Goal: Task Accomplishment & Management: Manage account settings

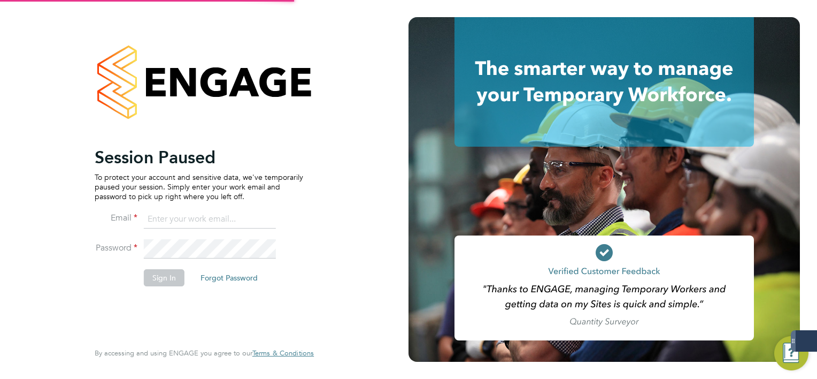
type input "mark.white@servicecare.org.uk"
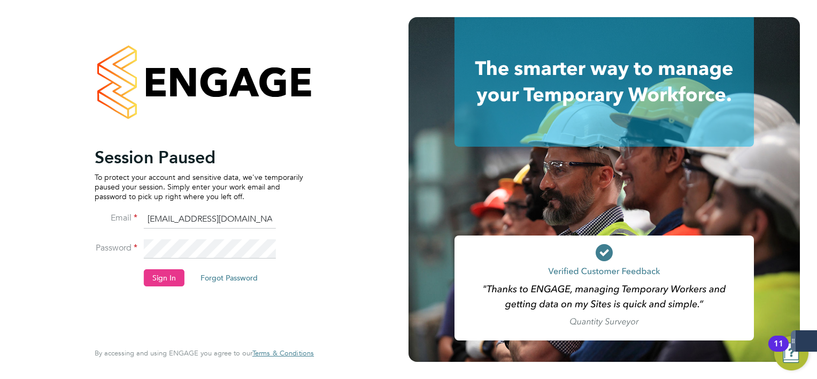
click at [183, 278] on li "Sign In Forgot Password" at bounding box center [199, 283] width 209 height 28
click at [176, 279] on button "Sign In" at bounding box center [164, 277] width 41 height 17
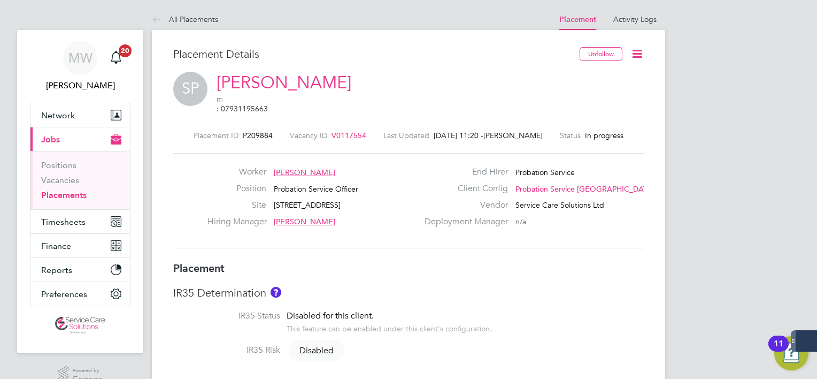
click at [66, 190] on link "Placements" at bounding box center [63, 195] width 45 height 10
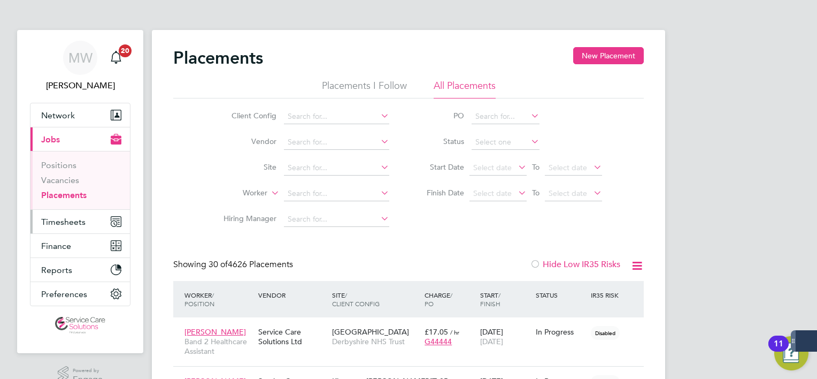
click at [47, 225] on span "Timesheets" at bounding box center [63, 222] width 44 height 10
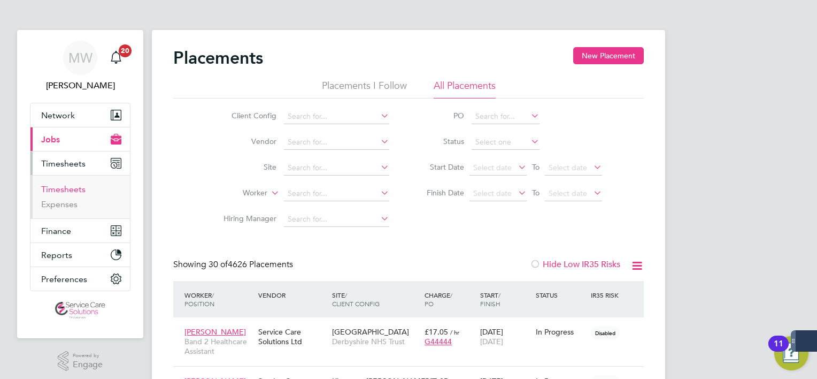
click at [57, 189] on link "Timesheets" at bounding box center [63, 189] width 44 height 10
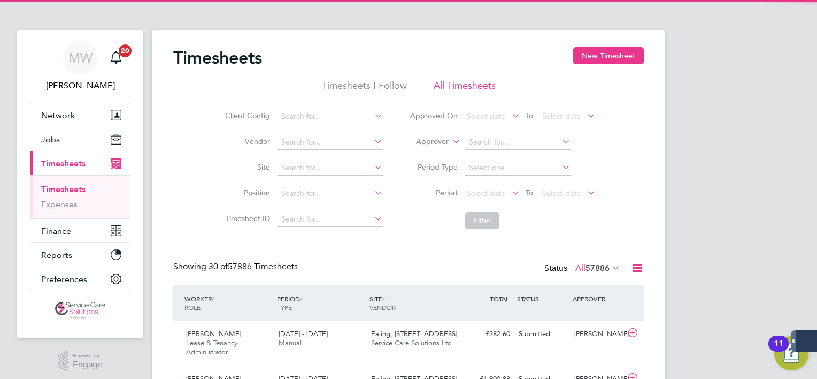
click at [436, 145] on label "Approver" at bounding box center [425, 141] width 48 height 11
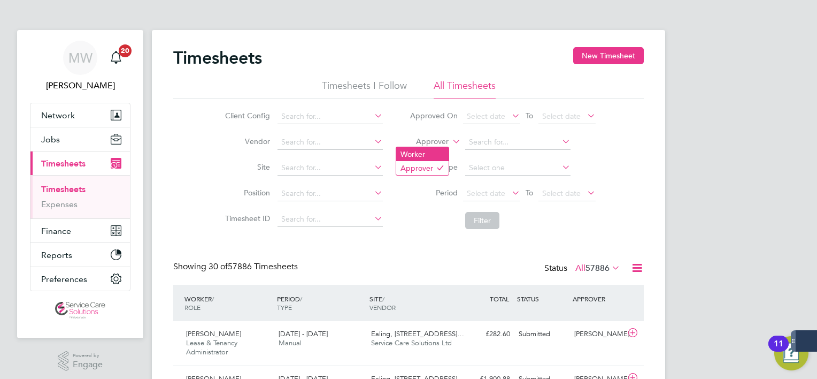
click at [434, 152] on li "Worker" at bounding box center [422, 154] width 52 height 14
click at [532, 147] on input at bounding box center [517, 142] width 105 height 15
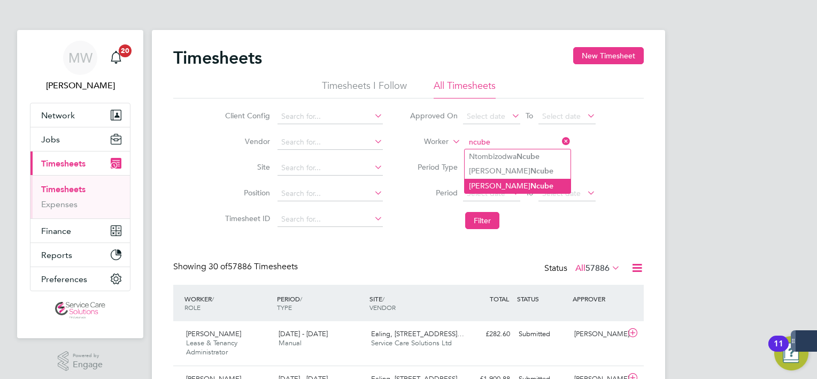
click at [530, 183] on b "Ncube" at bounding box center [541, 185] width 23 height 9
type input "[PERSON_NAME]"
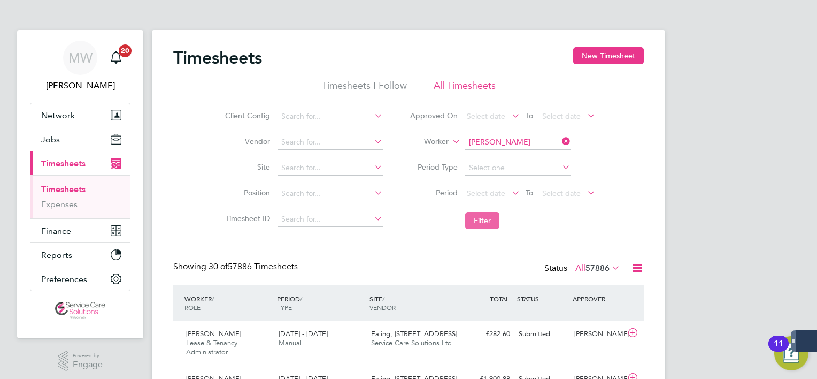
click at [495, 220] on button "Filter" at bounding box center [482, 220] width 34 height 17
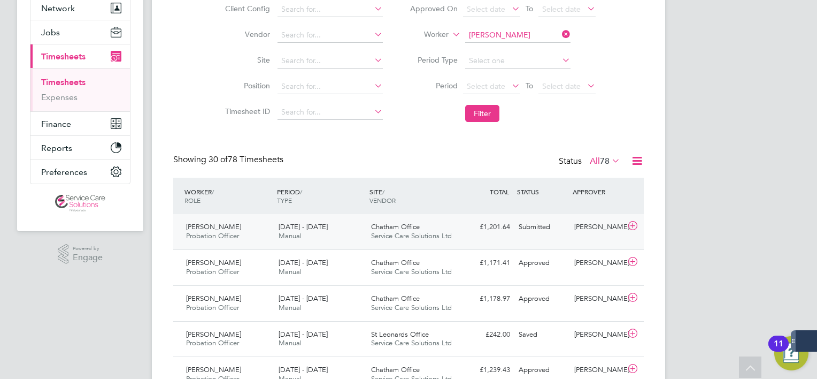
click at [371, 234] on span "Service Care Solutions Ltd" at bounding box center [411, 235] width 81 height 9
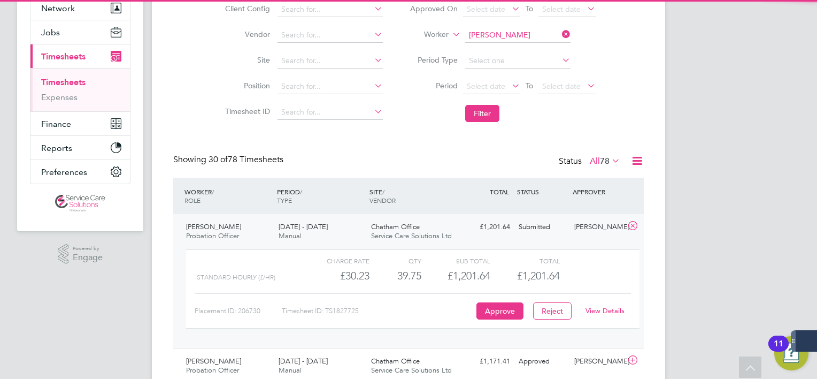
click at [619, 311] on link "View Details" at bounding box center [605, 310] width 39 height 9
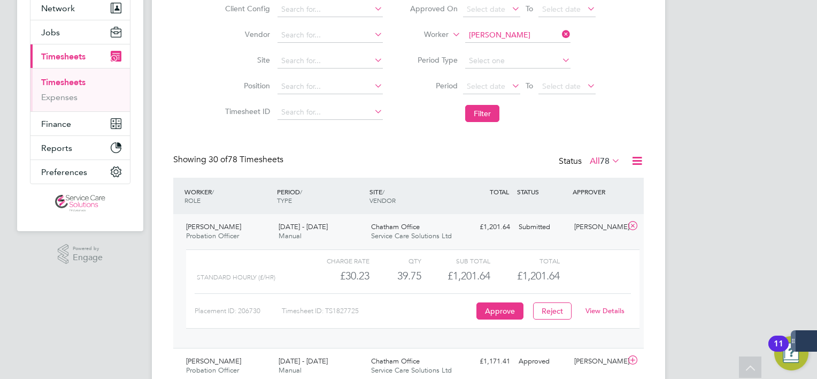
click at [620, 310] on link "View Details" at bounding box center [605, 310] width 39 height 9
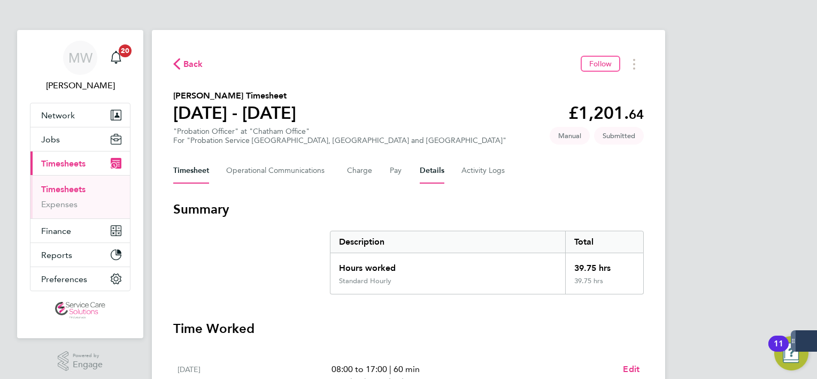
click at [424, 173] on button "Details" at bounding box center [432, 171] width 25 height 26
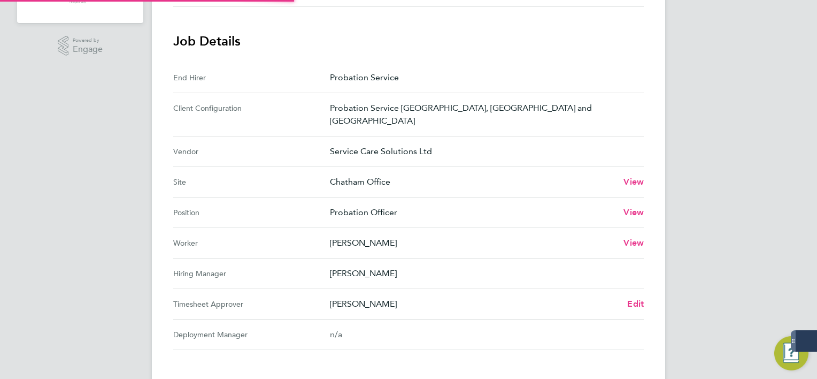
scroll to position [428, 0]
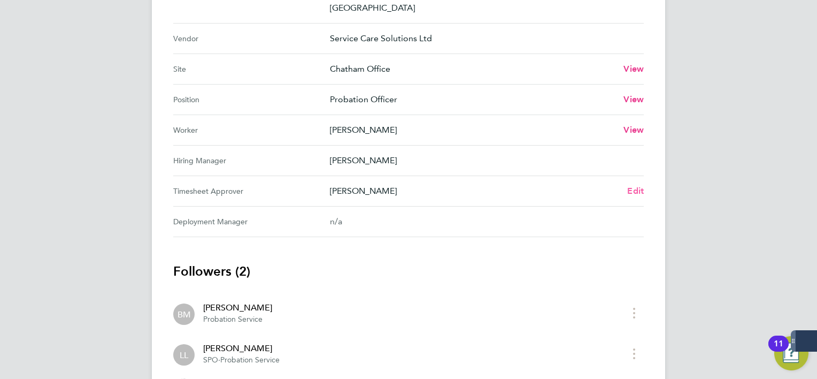
click at [631, 186] on span "Edit" at bounding box center [635, 191] width 17 height 10
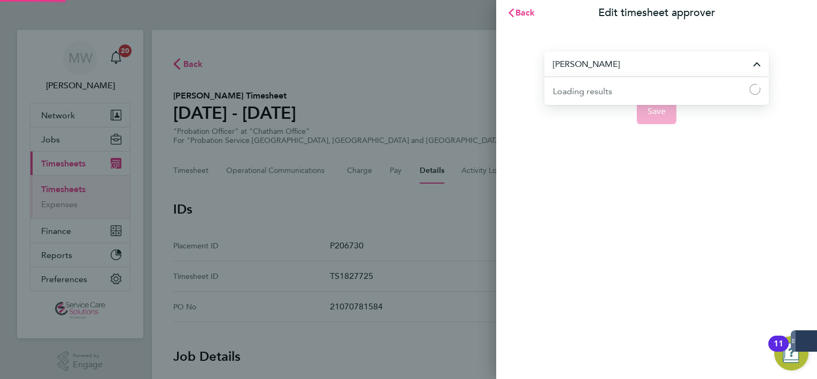
click at [614, 60] on input "[PERSON_NAME]" at bounding box center [656, 63] width 225 height 25
type input "k"
type input "medwa"
click at [530, 13] on span "Back" at bounding box center [526, 12] width 20 height 10
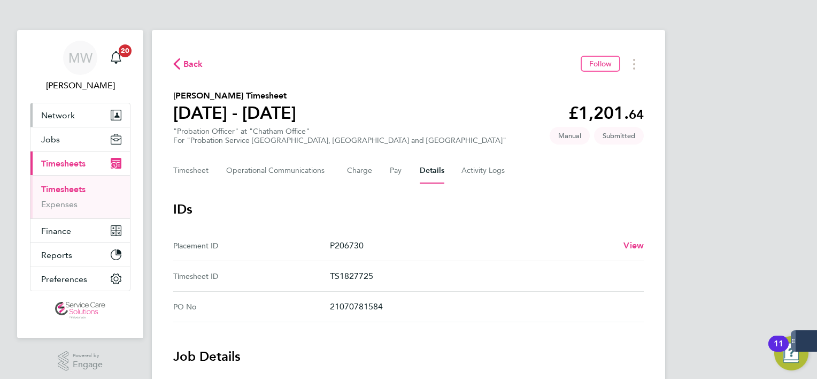
click at [75, 124] on button "Network" at bounding box center [79, 115] width 99 height 24
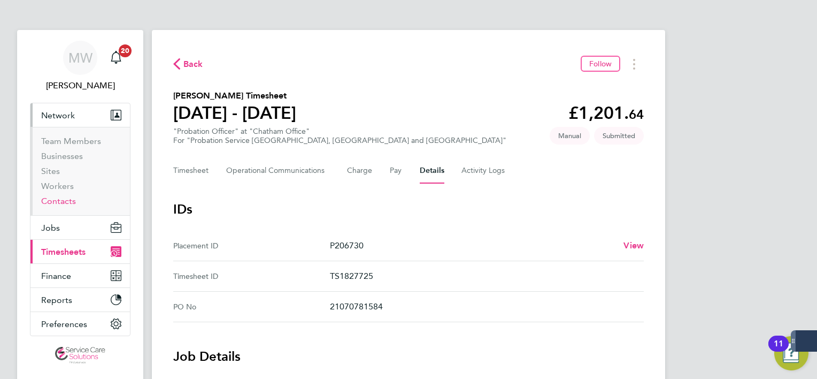
click at [68, 198] on link "Contacts" at bounding box center [58, 201] width 35 height 10
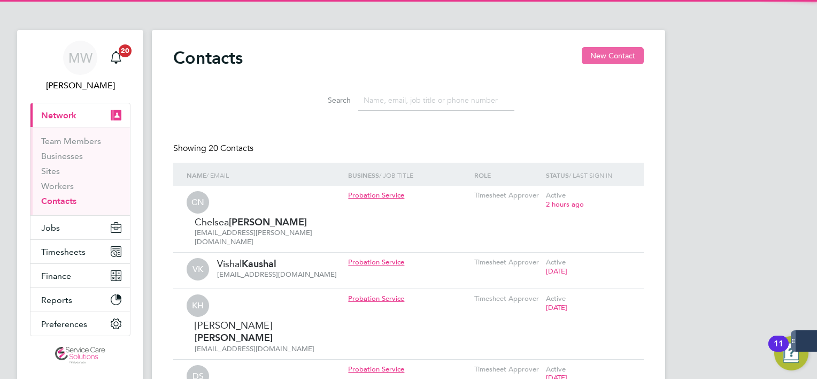
click at [635, 55] on button "New Contact" at bounding box center [613, 55] width 62 height 17
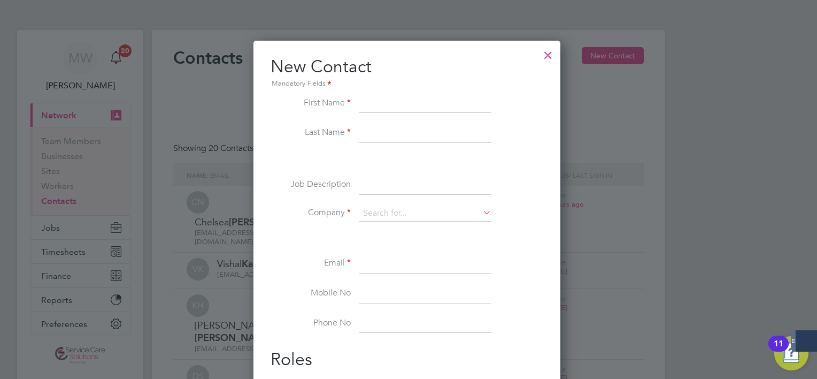
scroll to position [404, 310]
type input "J"
drag, startPoint x: 415, startPoint y: 103, endPoint x: 259, endPoint y: 105, distance: 156.2
click at [266, 105] on div "New Contact Mandatory Fields First Name kSSP Last Name Job Description Company …" at bounding box center [406, 243] width 307 height 405
type input "KSSP"
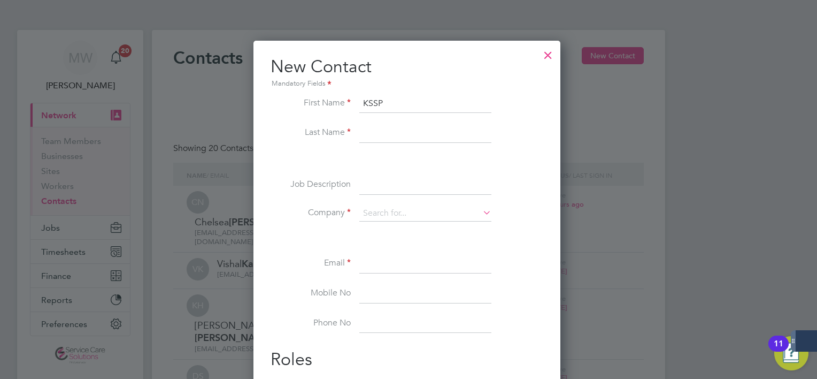
click at [413, 129] on input at bounding box center [425, 133] width 132 height 19
type input "Medway"
click at [394, 206] on input at bounding box center [425, 213] width 132 height 16
click at [405, 232] on li "Probation Service" at bounding box center [425, 228] width 133 height 14
type input "Probation Service"
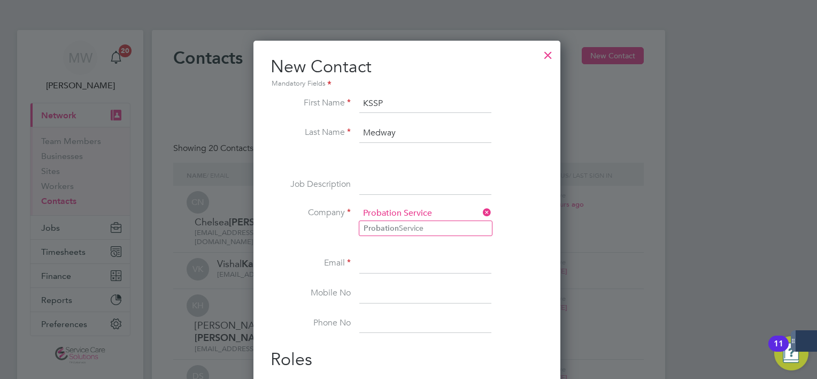
scroll to position [426, 310]
click at [394, 264] on input at bounding box center [425, 263] width 132 height 19
click at [391, 268] on input at bounding box center [425, 263] width 132 height 19
paste input "KSSPS.Medway.SPO@justice.gov.uk"
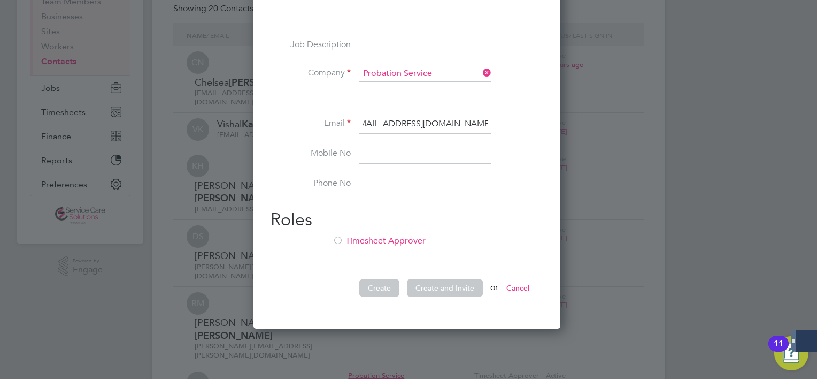
scroll to position [214, 0]
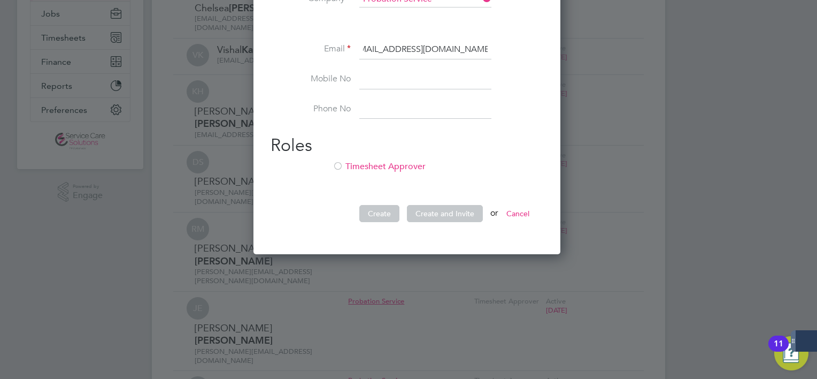
type input "KSSPS.Medway.SPO@justice.gov.uk"
click at [386, 171] on li "Timesheet Approver" at bounding box center [407, 172] width 273 height 22
click at [468, 209] on button "Create and Invite" at bounding box center [445, 213] width 76 height 17
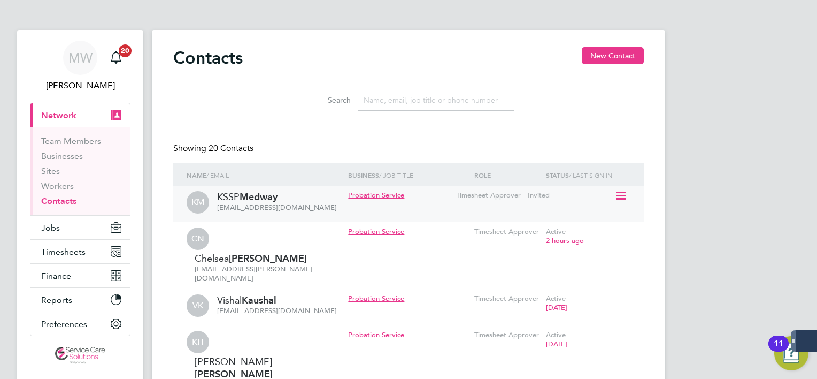
click at [614, 201] on div "Invited" at bounding box center [570, 196] width 90 height 20
click at [617, 200] on icon at bounding box center [620, 195] width 11 height 13
click at [582, 232] on ul "Edit contact Invite contact to platform Synchronize" at bounding box center [574, 241] width 101 height 57
click at [623, 193] on icon at bounding box center [620, 195] width 11 height 13
click at [595, 237] on li "Invite contact to platform" at bounding box center [574, 241] width 101 height 15
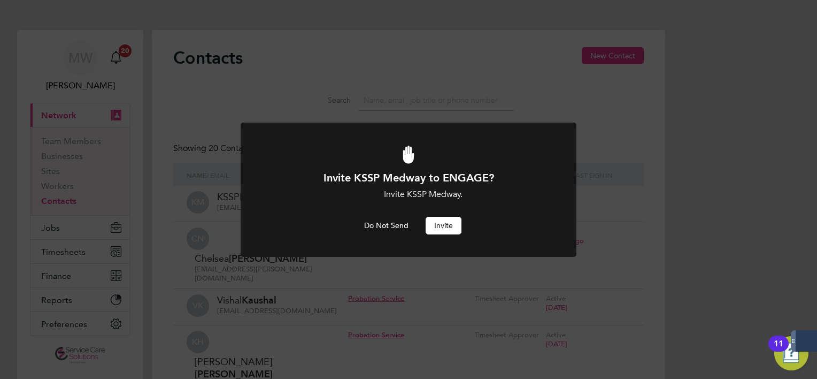
click at [435, 232] on button "Invite" at bounding box center [444, 225] width 36 height 17
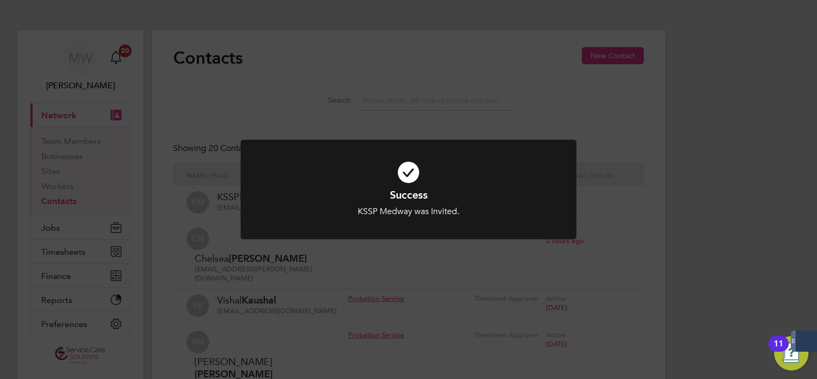
click at [85, 244] on div "Success KSSP Medway was Invited. Cancel Okay" at bounding box center [408, 189] width 817 height 379
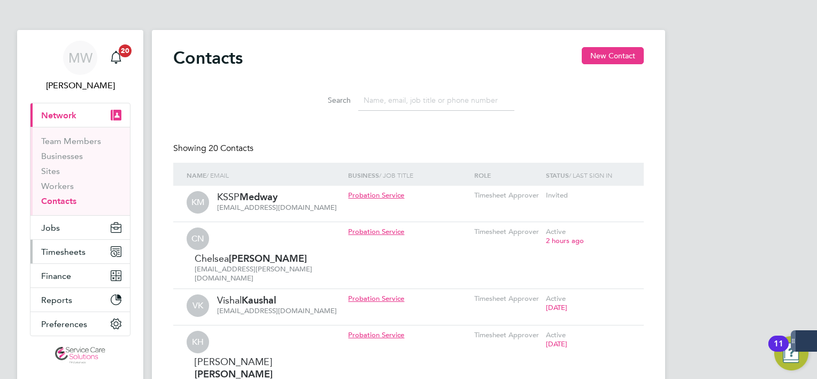
click at [81, 250] on span "Timesheets" at bounding box center [63, 252] width 44 height 10
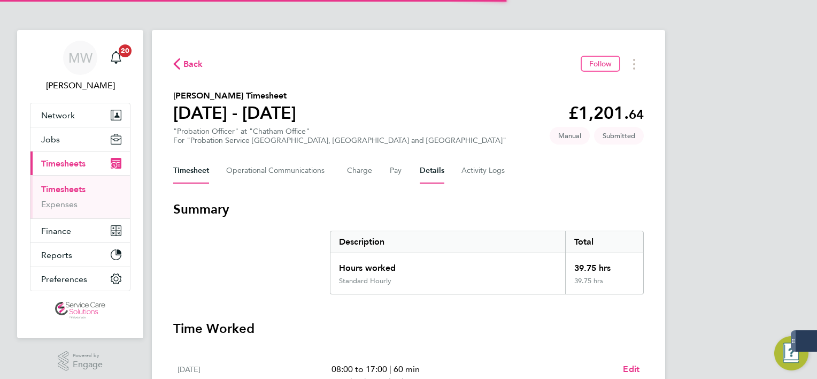
click at [426, 172] on button "Details" at bounding box center [432, 171] width 25 height 26
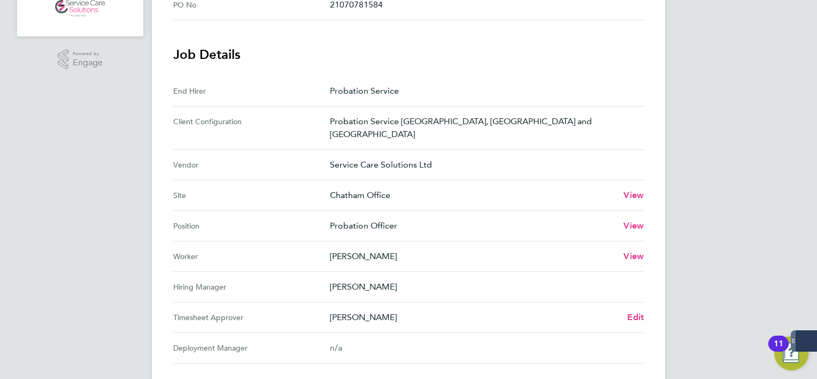
scroll to position [321, 0]
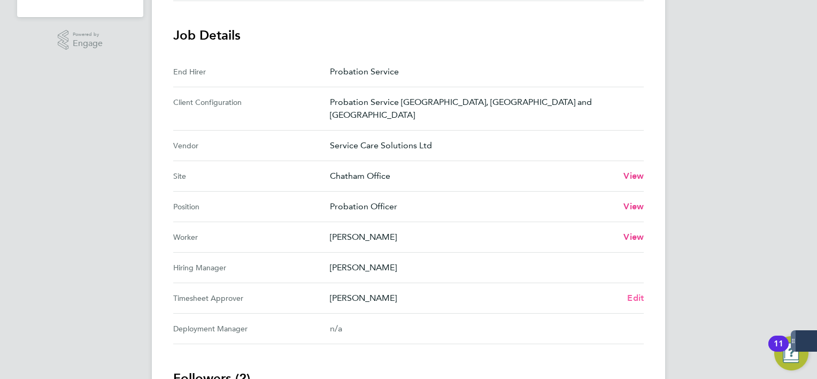
click at [629, 293] on span "Edit" at bounding box center [635, 298] width 17 height 10
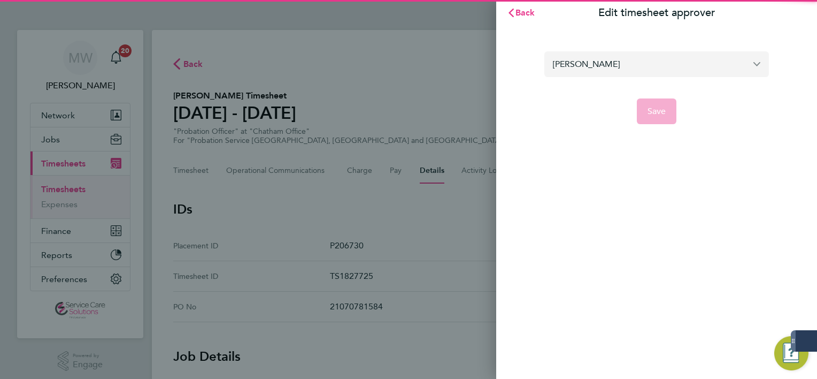
click at [666, 70] on input "[PERSON_NAME]" at bounding box center [656, 63] width 225 height 25
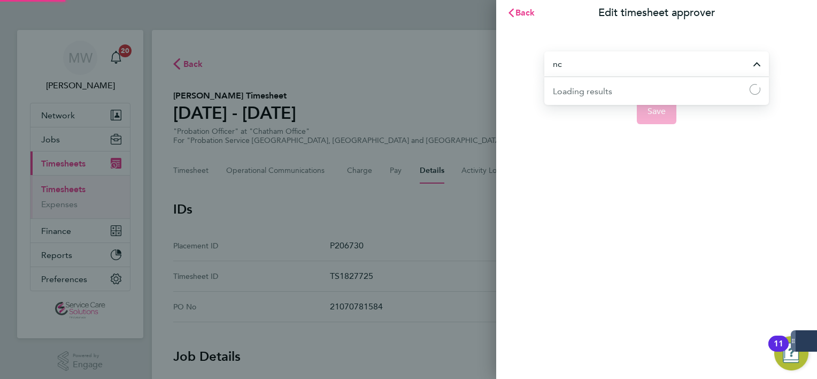
type input "n"
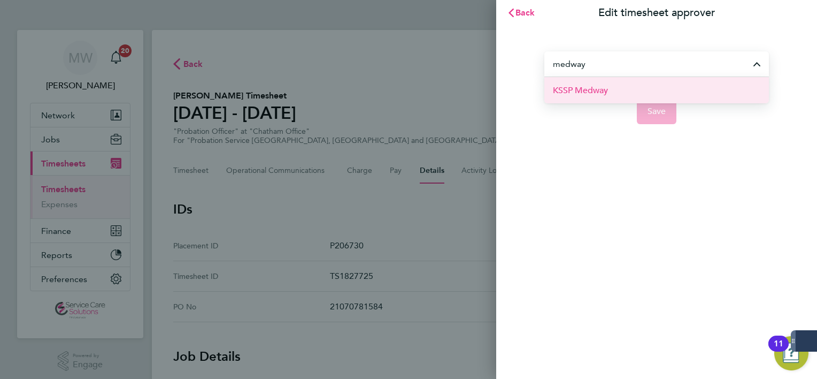
click at [652, 89] on li "KSSP Medway" at bounding box center [656, 90] width 225 height 26
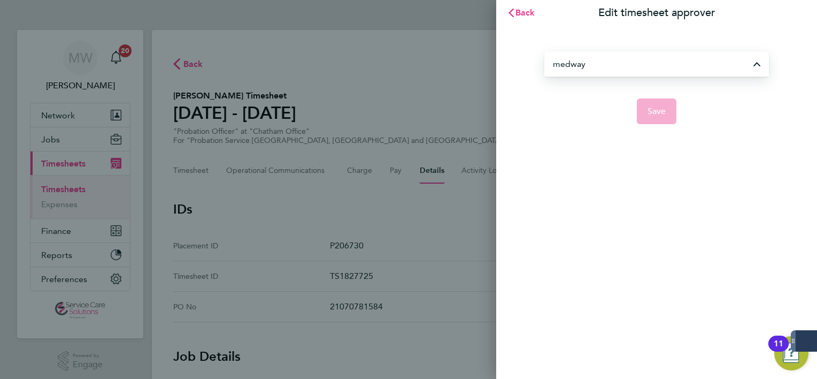
type input "KSSP Medway"
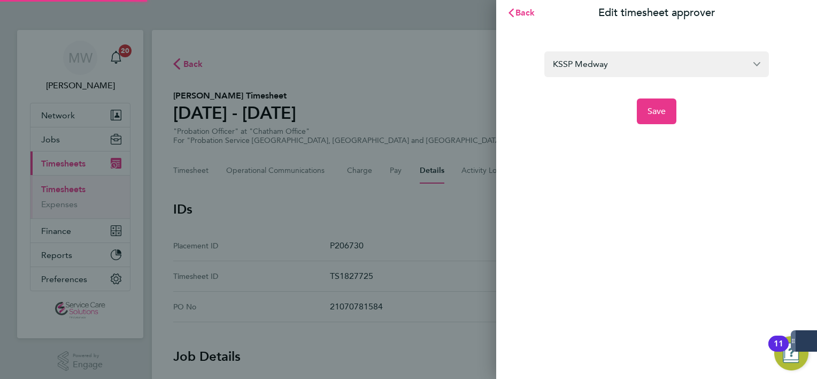
click at [657, 127] on div "KSSP Medway Save" at bounding box center [656, 81] width 321 height 111
click at [659, 119] on button "Save" at bounding box center [657, 111] width 40 height 26
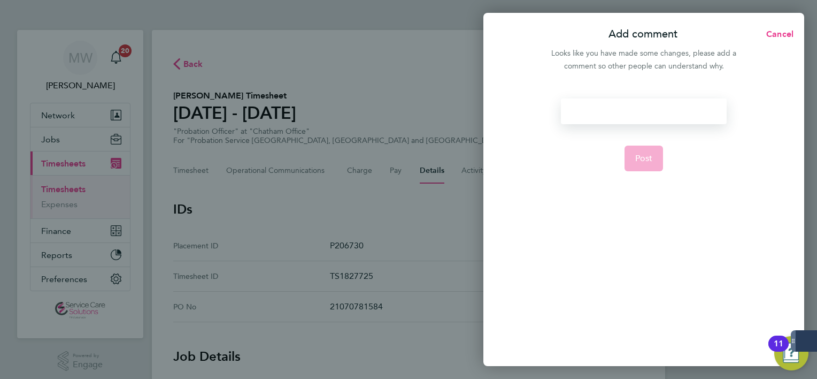
click at [656, 101] on div at bounding box center [643, 111] width 165 height 26
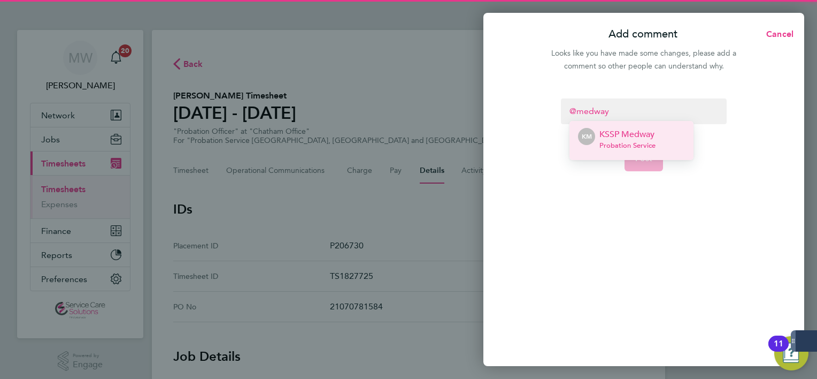
click at [650, 129] on p "KSSP Medway" at bounding box center [627, 134] width 56 height 13
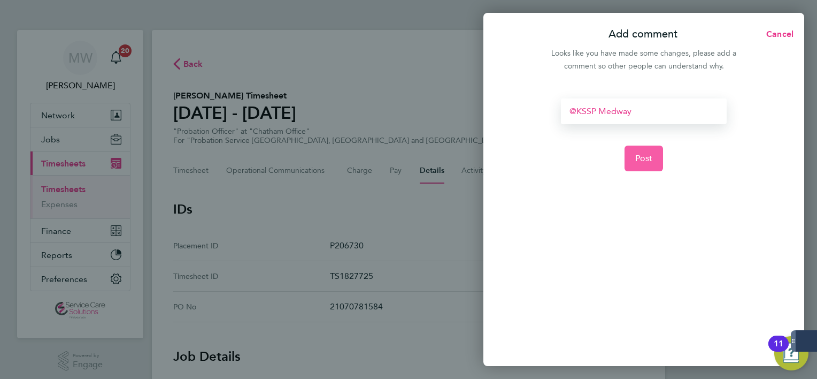
click at [645, 147] on button "Post" at bounding box center [644, 158] width 39 height 26
